Goal: Information Seeking & Learning: Learn about a topic

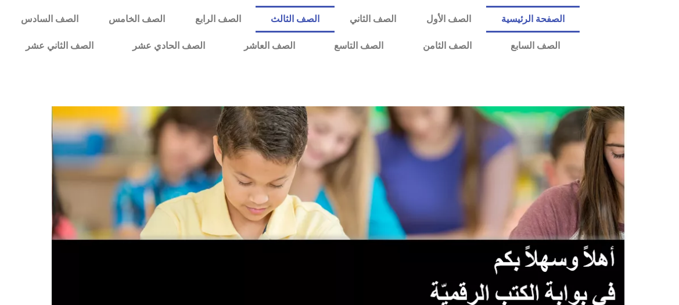
click at [331, 19] on link "الصف الثالث" at bounding box center [295, 19] width 79 height 27
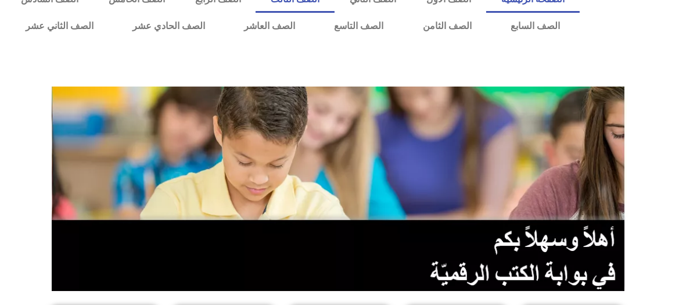
scroll to position [21, 0]
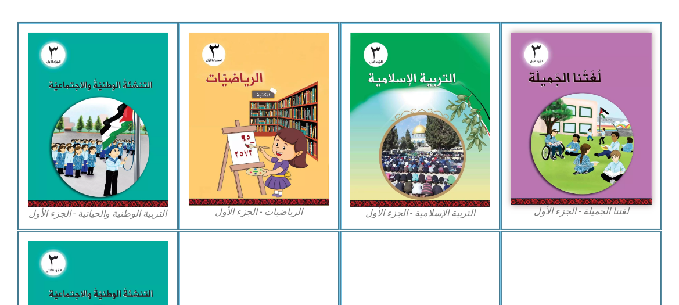
scroll to position [347, 0]
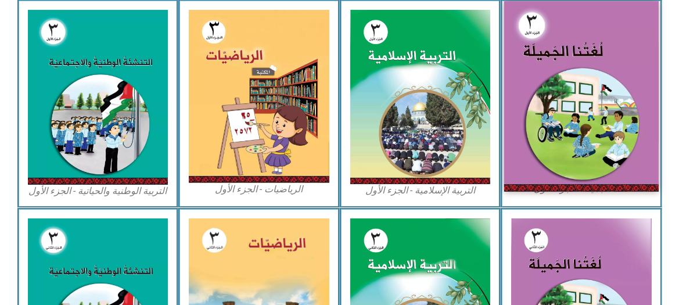
click at [583, 81] on img at bounding box center [581, 96] width 155 height 190
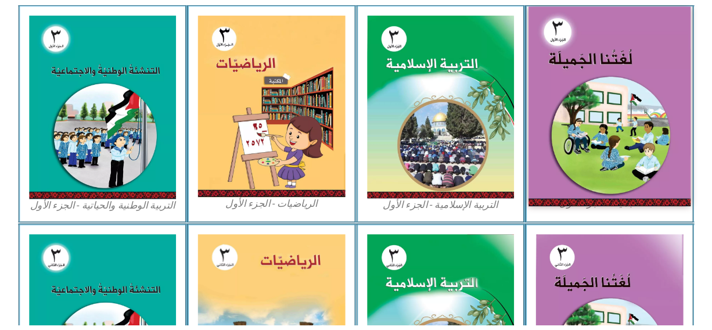
scroll to position [358, 0]
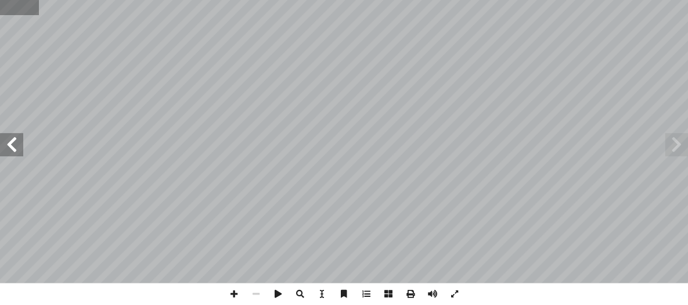
click at [26, 8] on input "text" at bounding box center [19, 7] width 39 height 15
type input "**"
click at [12, 139] on span at bounding box center [11, 144] width 23 height 23
click at [233, 294] on span at bounding box center [234, 294] width 22 height 22
click at [678, 143] on span at bounding box center [676, 144] width 23 height 23
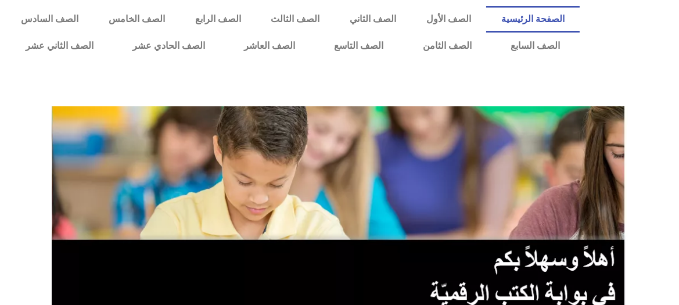
click at [27, 76] on div at bounding box center [339, 85] width 667 height 29
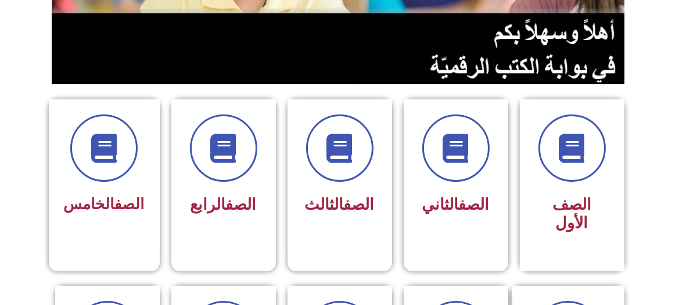
scroll to position [232, 0]
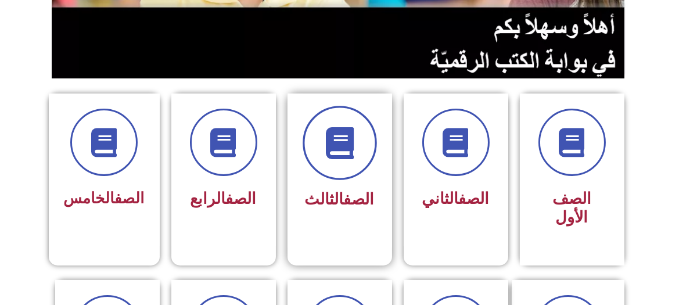
click at [337, 150] on icon at bounding box center [340, 143] width 32 height 32
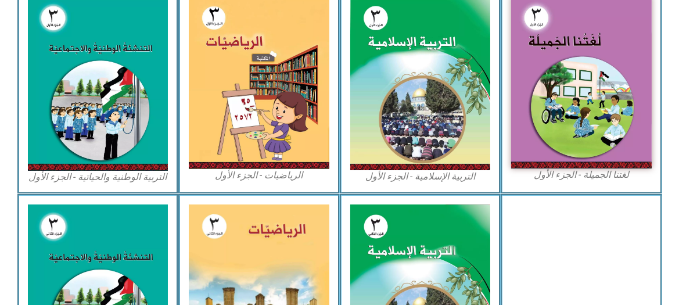
scroll to position [380, 0]
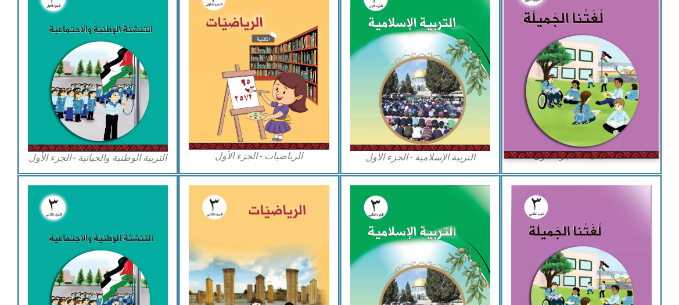
click at [562, 99] on img at bounding box center [581, 63] width 155 height 190
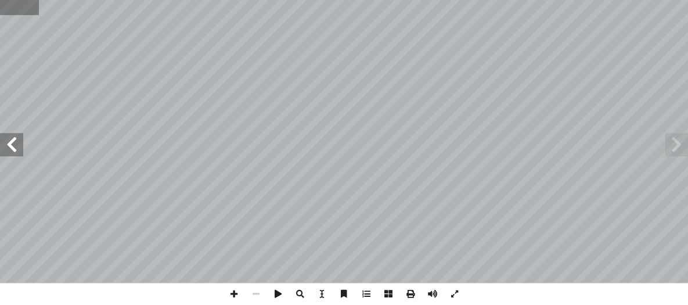
click at [16, 8] on input "text" at bounding box center [19, 7] width 39 height 15
type input "**"
click at [11, 136] on span at bounding box center [11, 144] width 23 height 23
click at [232, 292] on span at bounding box center [234, 294] width 22 height 22
